Goal: Task Accomplishment & Management: Complete application form

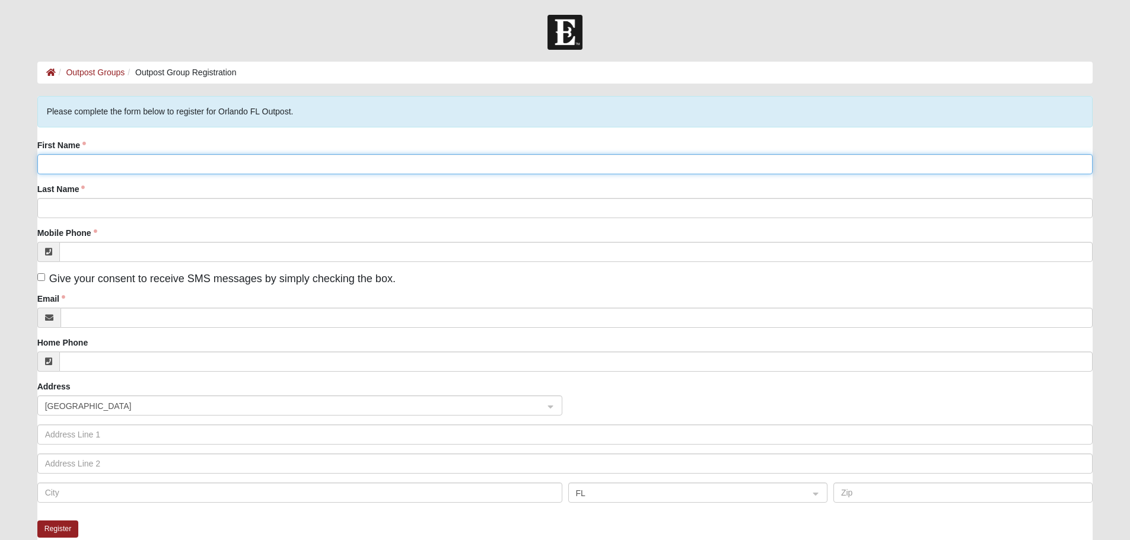
click at [66, 164] on input "First Name" at bounding box center [565, 164] width 1056 height 20
type input "[PERSON_NAME]"
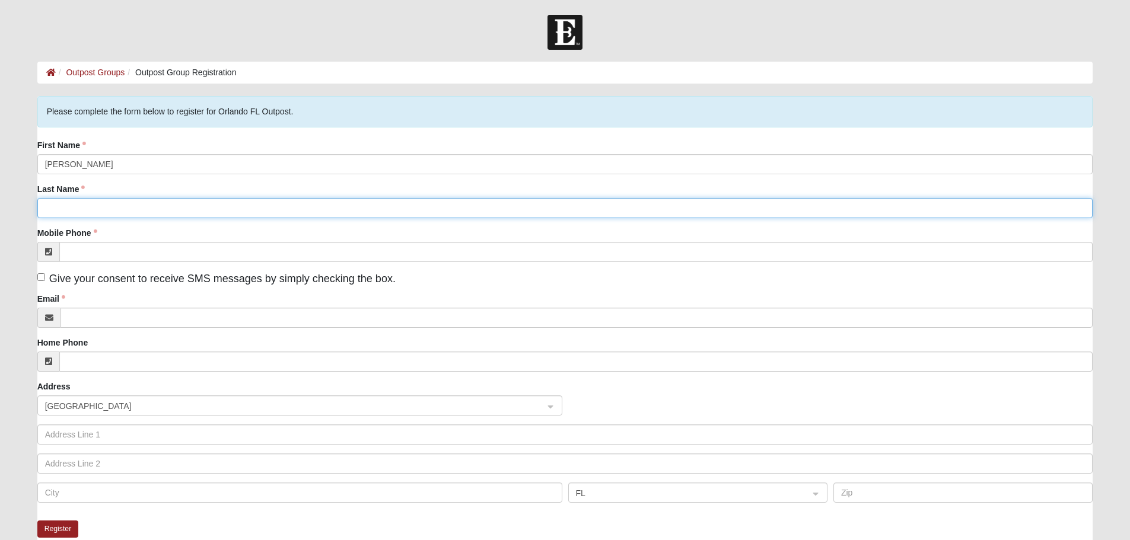
type input "[PERSON_NAME]"
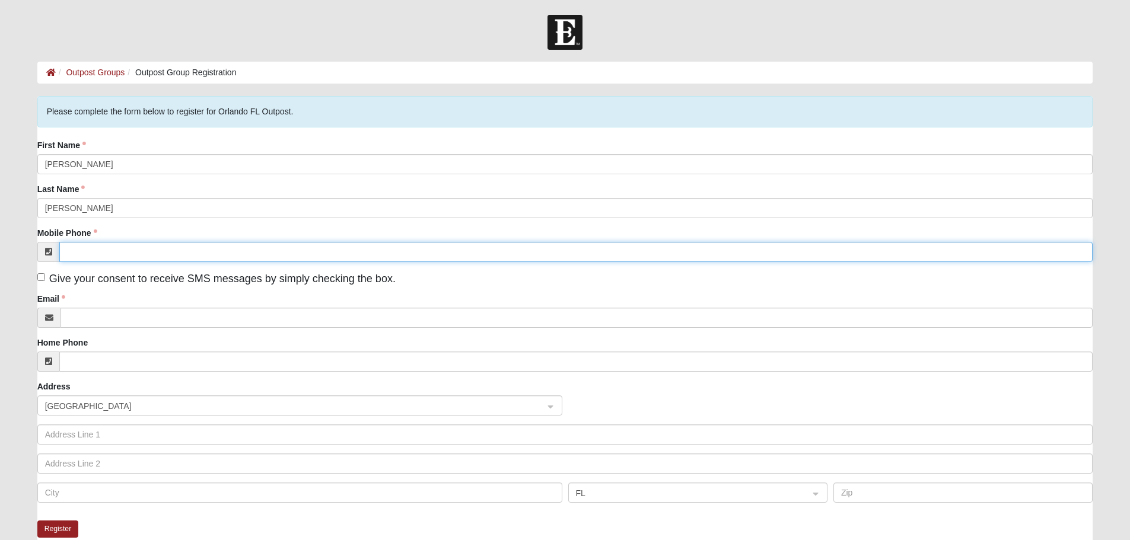
type input "[PHONE_NUMBER]"
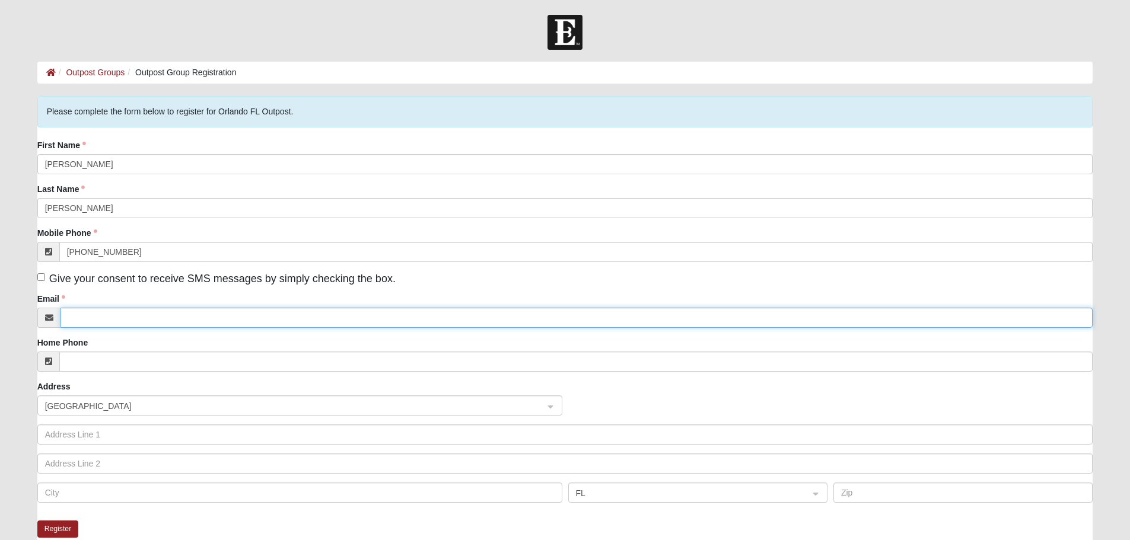
type input "[EMAIL_ADDRESS][DOMAIN_NAME]"
type input "2002 S Countryside Cir"
type input "Orlando"
type input "32804-6923"
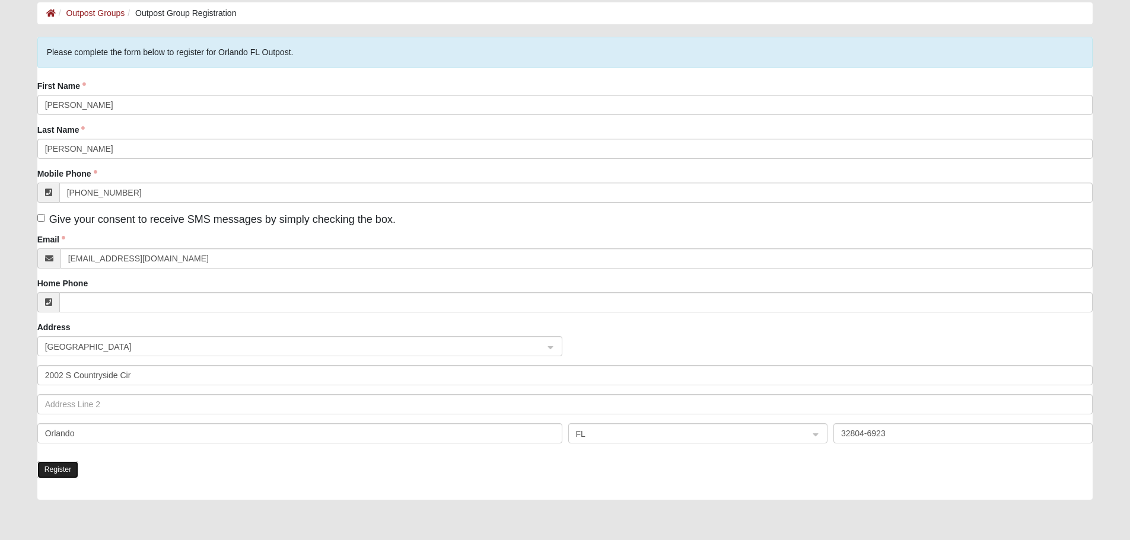
click at [56, 470] on button "Register" at bounding box center [58, 470] width 42 height 17
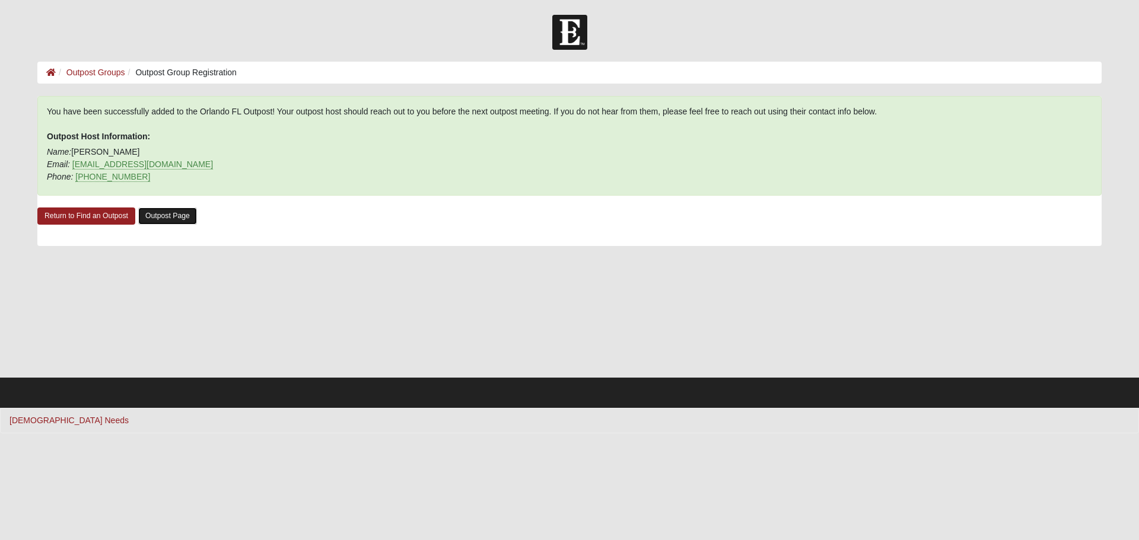
click at [169, 217] on link "Outpost Page" at bounding box center [167, 216] width 59 height 17
